Goal: Navigation & Orientation: Find specific page/section

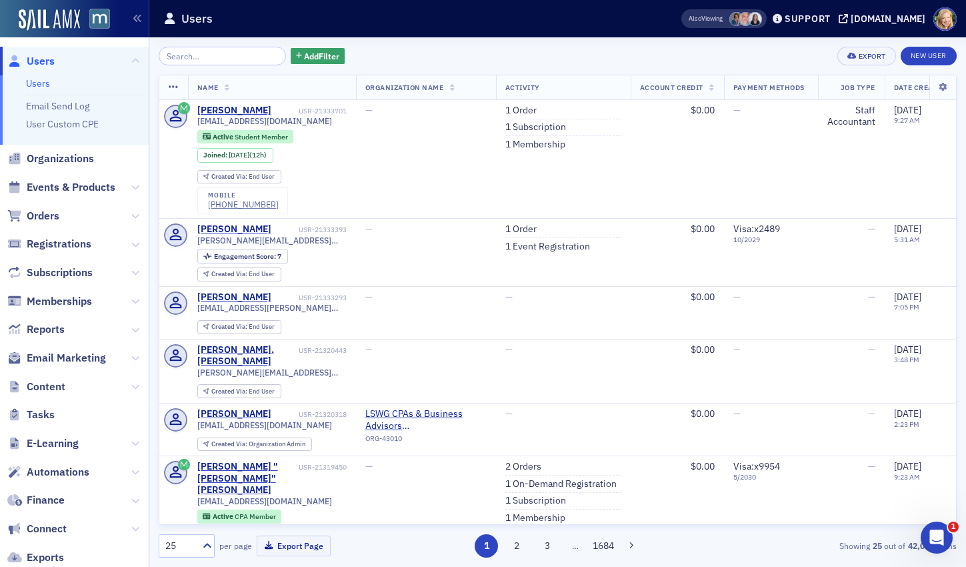
scroll to position [2, 0]
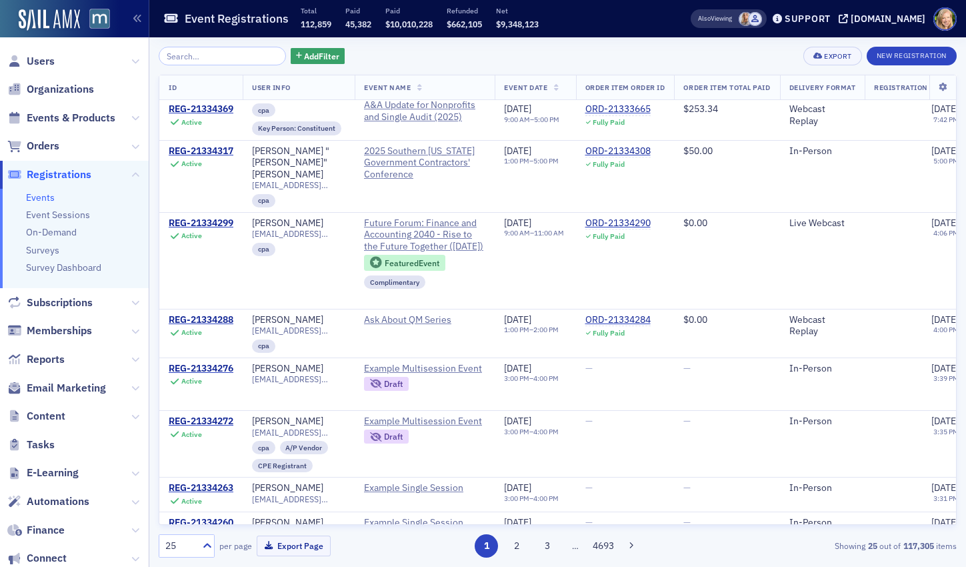
scroll to position [1195, 0]
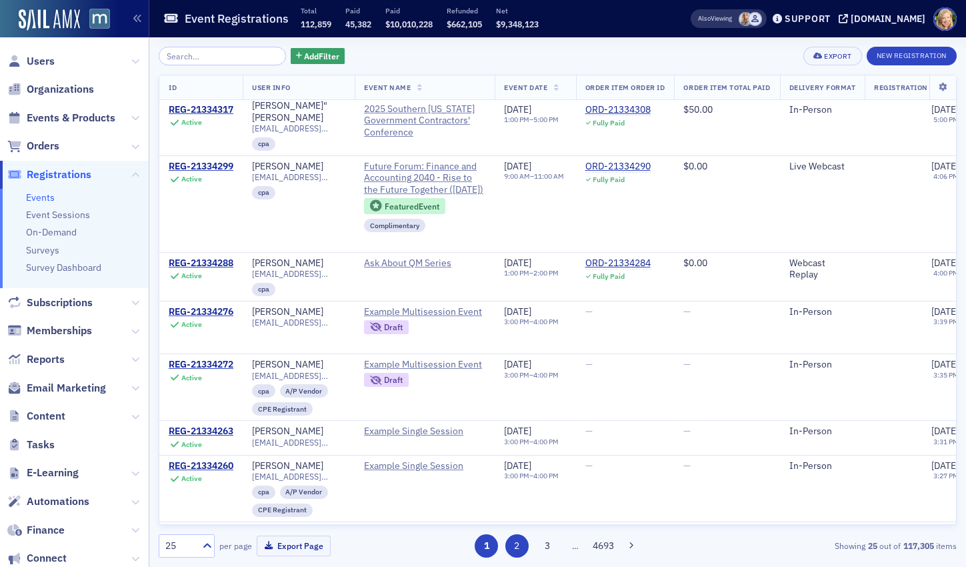
click at [517, 550] on button "2" at bounding box center [516, 545] width 23 height 23
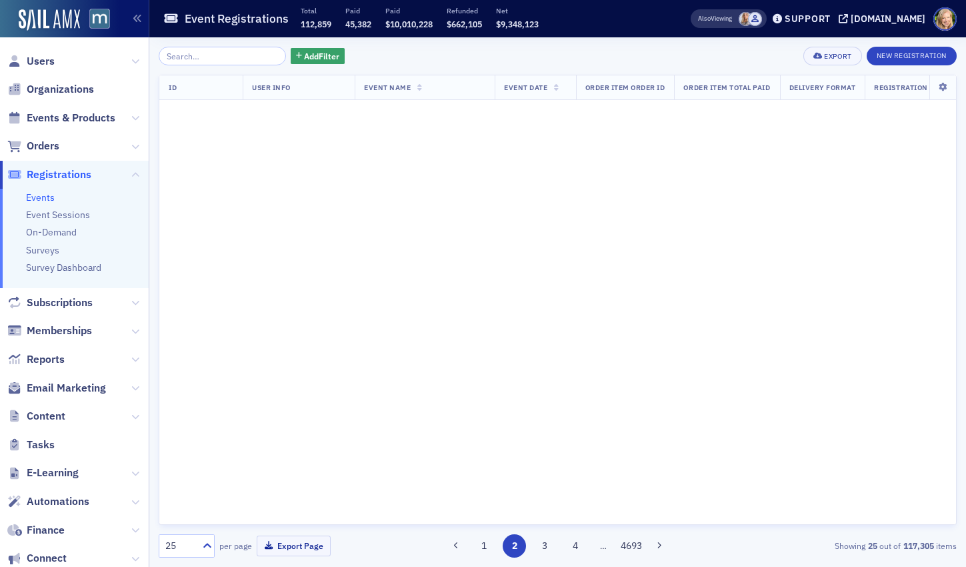
scroll to position [0, 0]
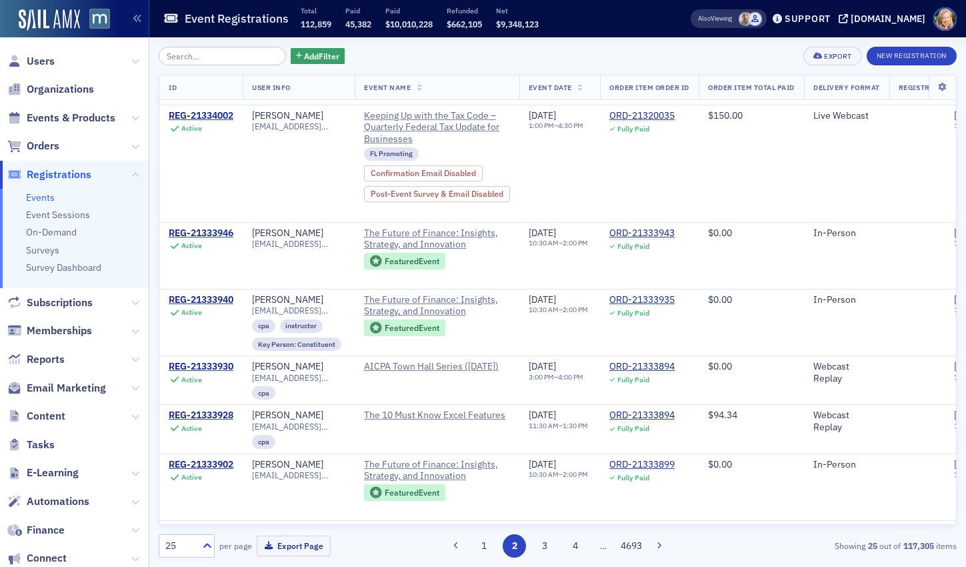
scroll to position [1127, 0]
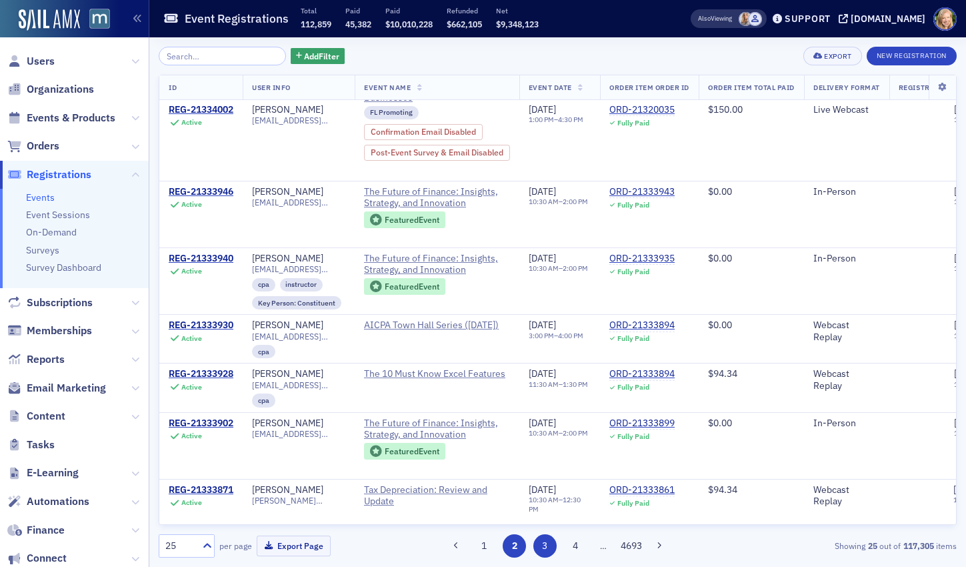
click at [546, 548] on button "3" at bounding box center [544, 545] width 23 height 23
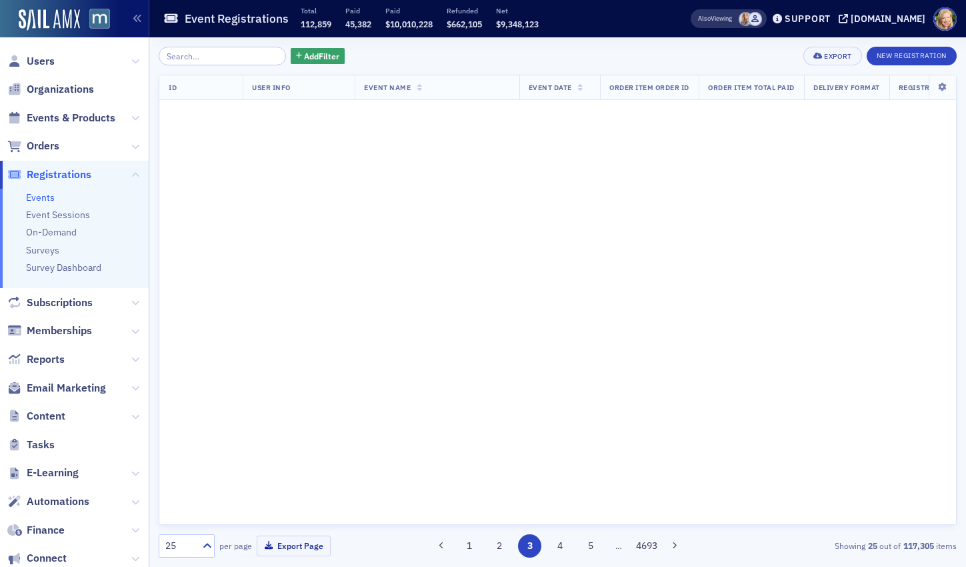
scroll to position [0, 0]
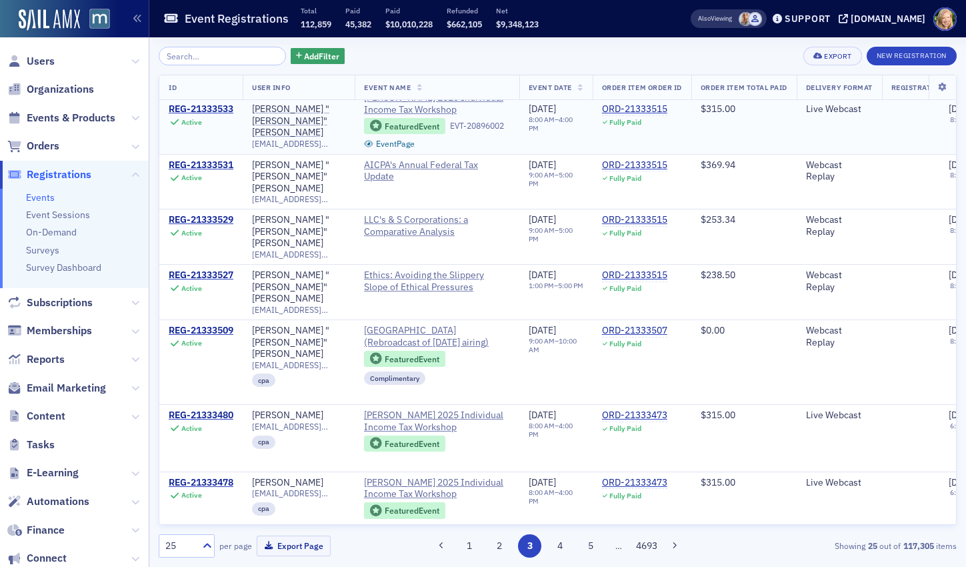
scroll to position [1056, 0]
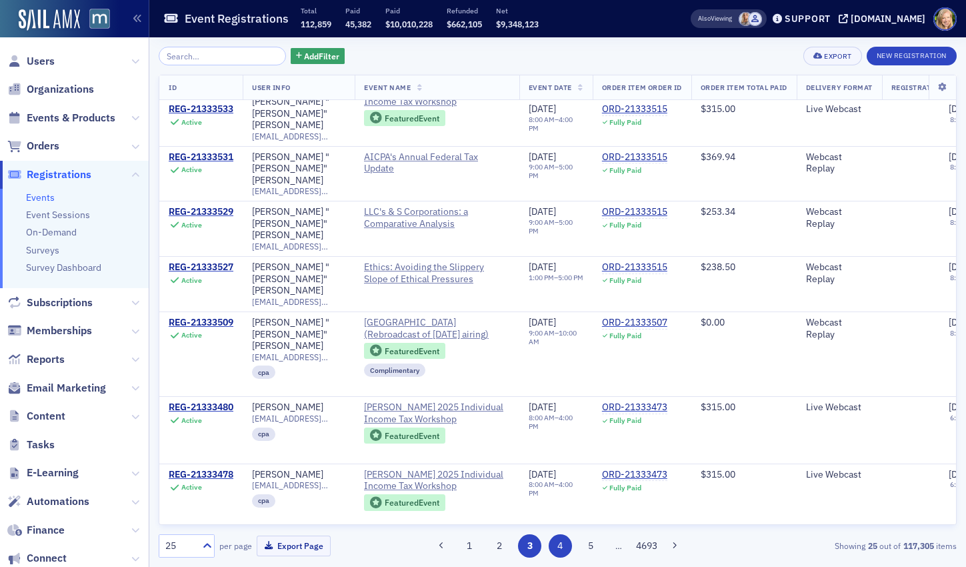
click at [553, 546] on button "4" at bounding box center [560, 545] width 23 height 23
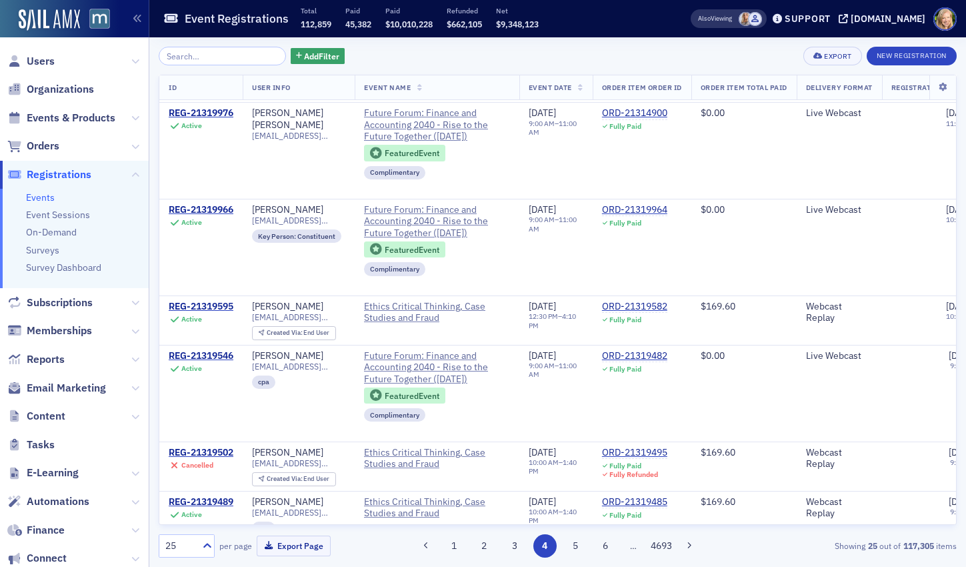
scroll to position [1218, 0]
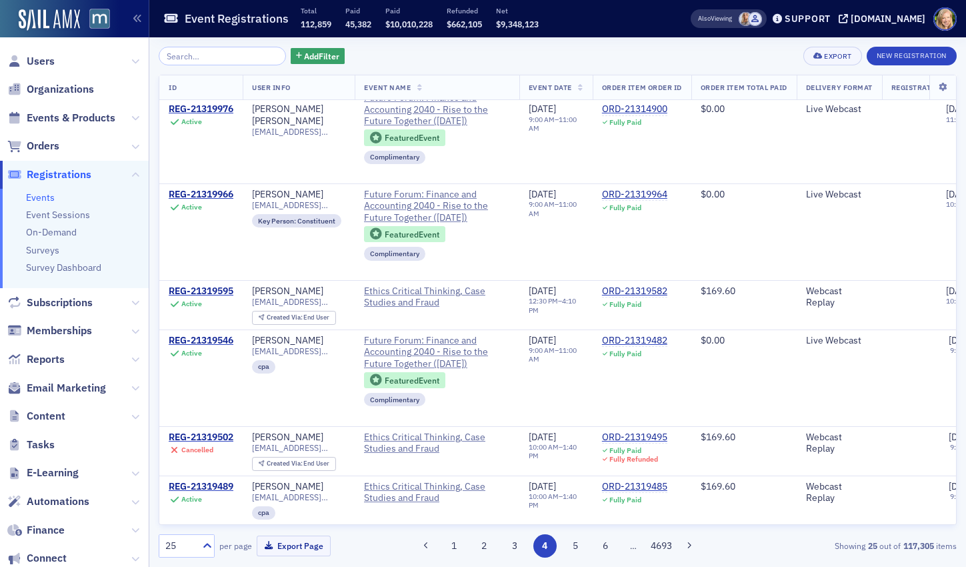
click at [575, 559] on div "Add Filter Export New Registration ID User Info Event Name Event Date Order Ite…" at bounding box center [558, 301] width 798 height 529
click at [575, 557] on button "5" at bounding box center [574, 545] width 23 height 23
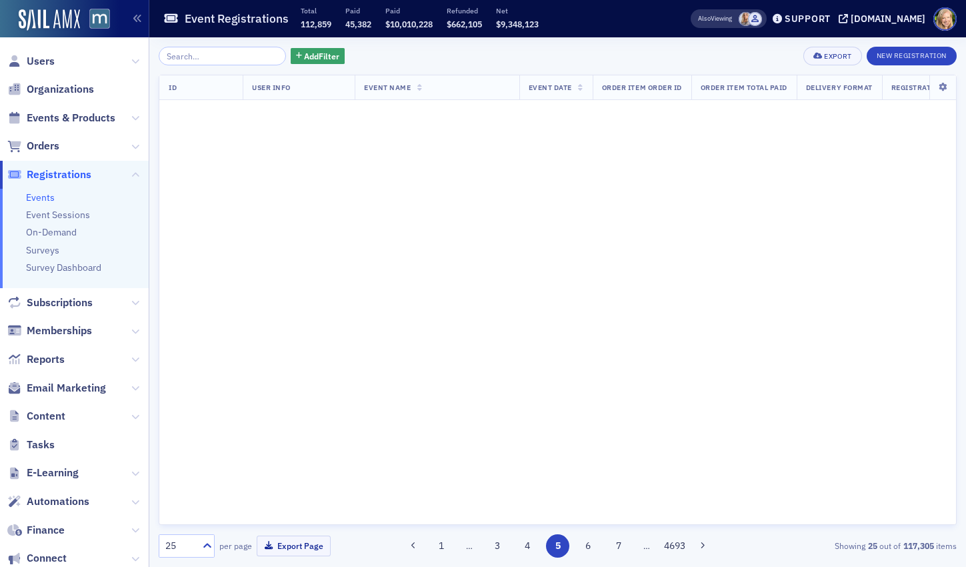
scroll to position [0, 0]
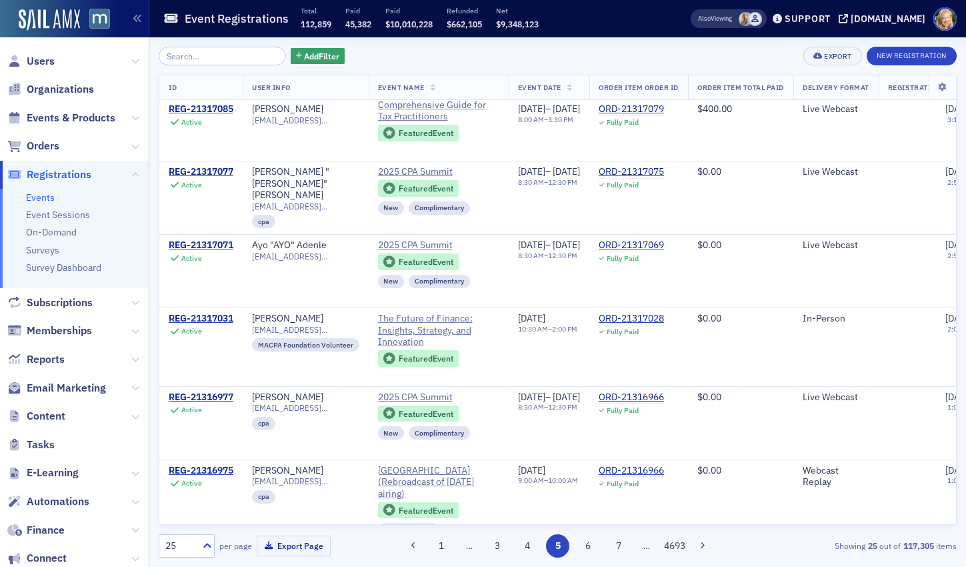
scroll to position [1526, 0]
